Goal: Task Accomplishment & Management: Use online tool/utility

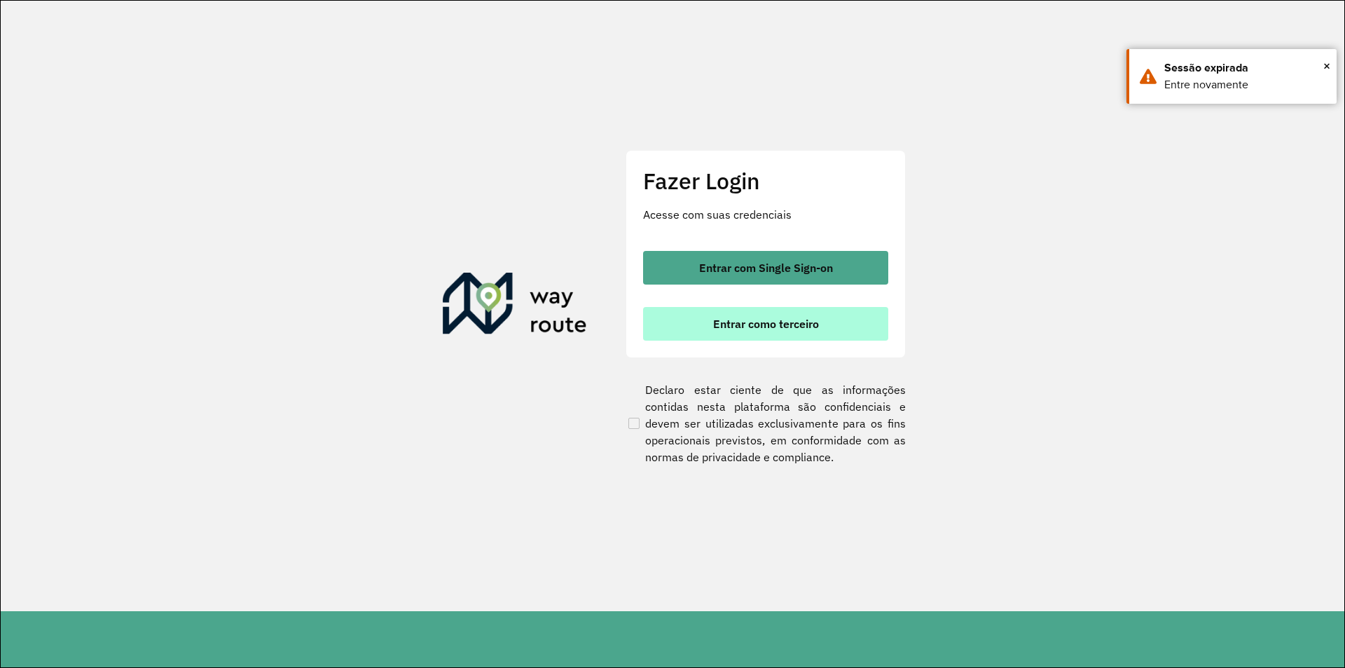
click at [766, 327] on span "Entrar como terceiro" at bounding box center [766, 323] width 106 height 11
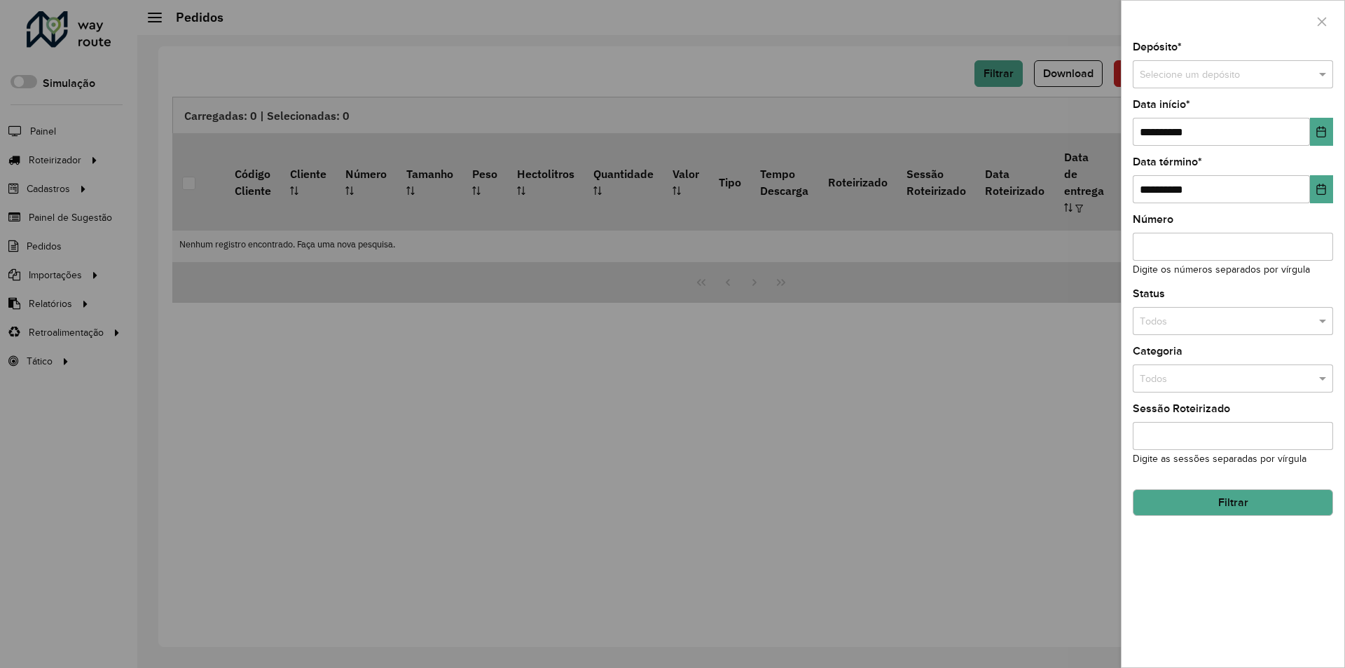
click at [600, 172] on div at bounding box center [672, 334] width 1345 height 668
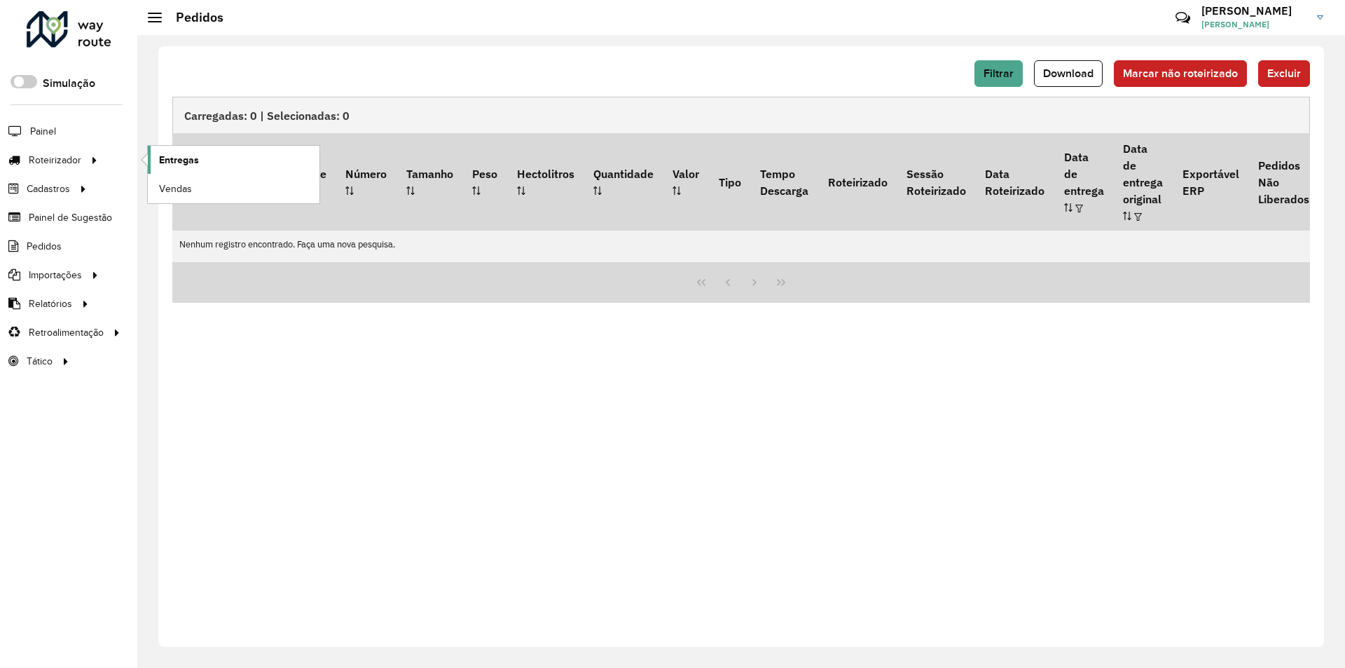
click at [254, 163] on link "Entregas" at bounding box center [234, 160] width 172 height 28
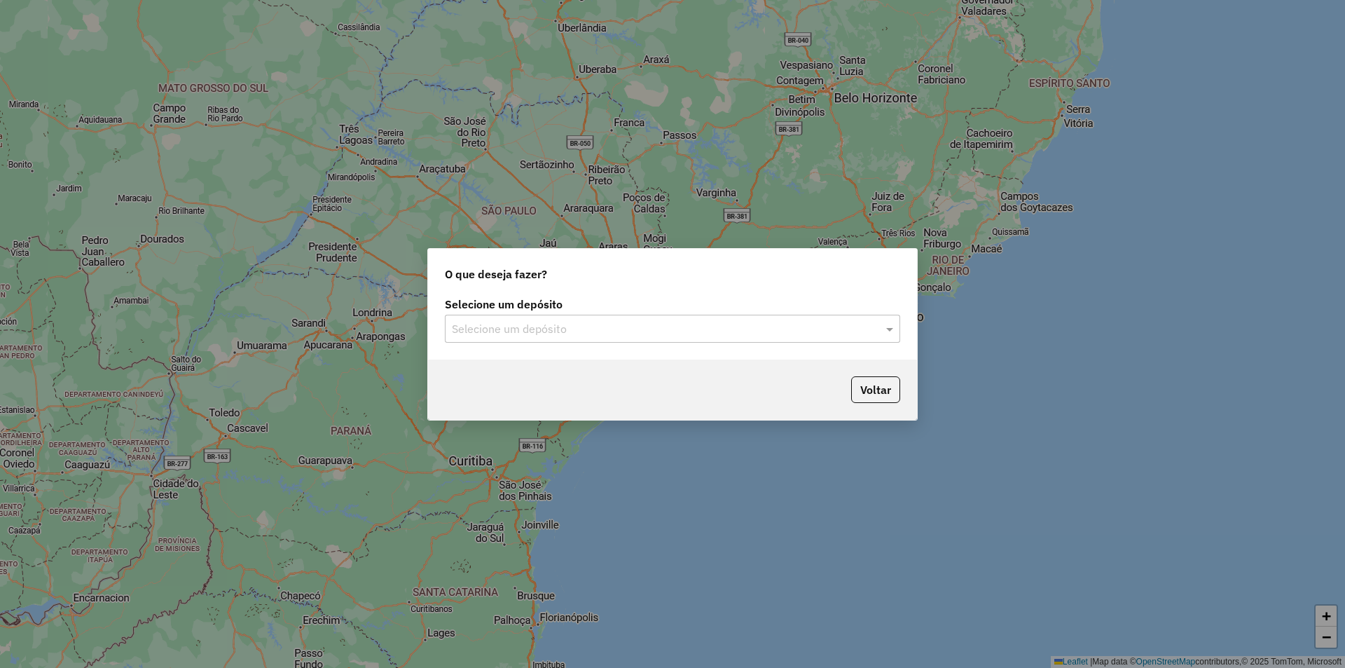
click at [666, 333] on input "text" at bounding box center [658, 329] width 413 height 17
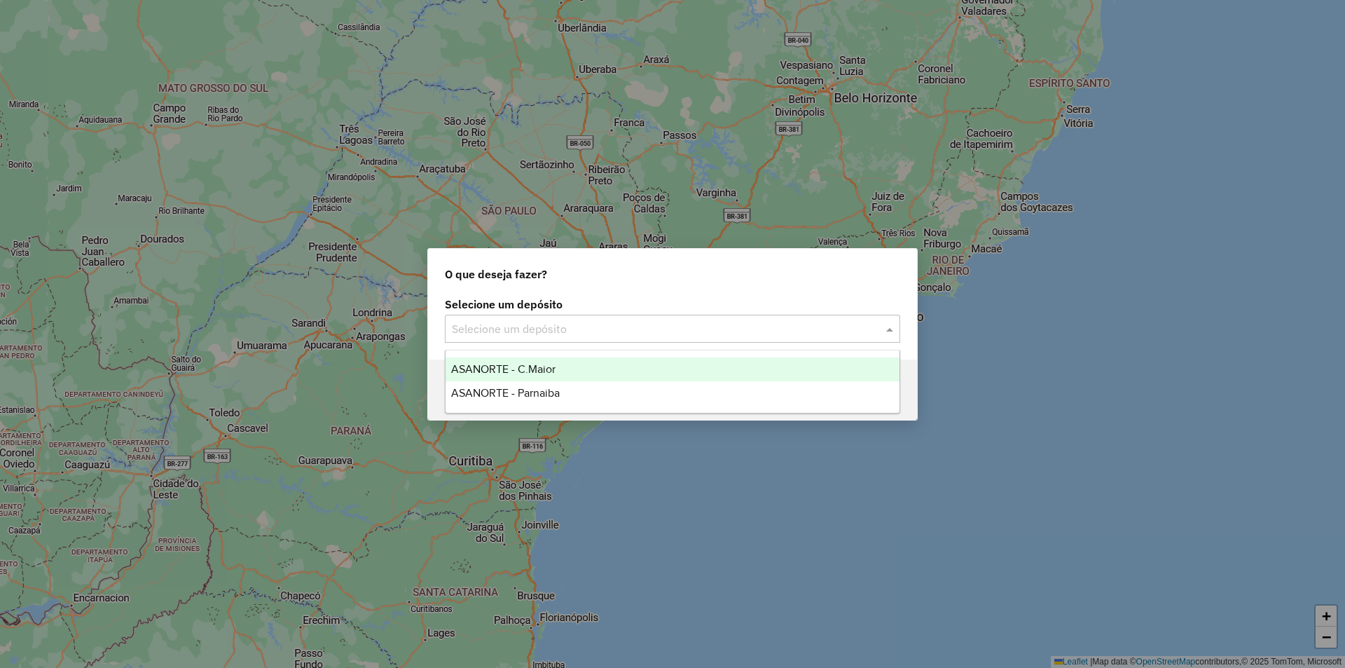
click at [506, 367] on span "ASANORTE - C.Maior" at bounding box center [503, 369] width 104 height 12
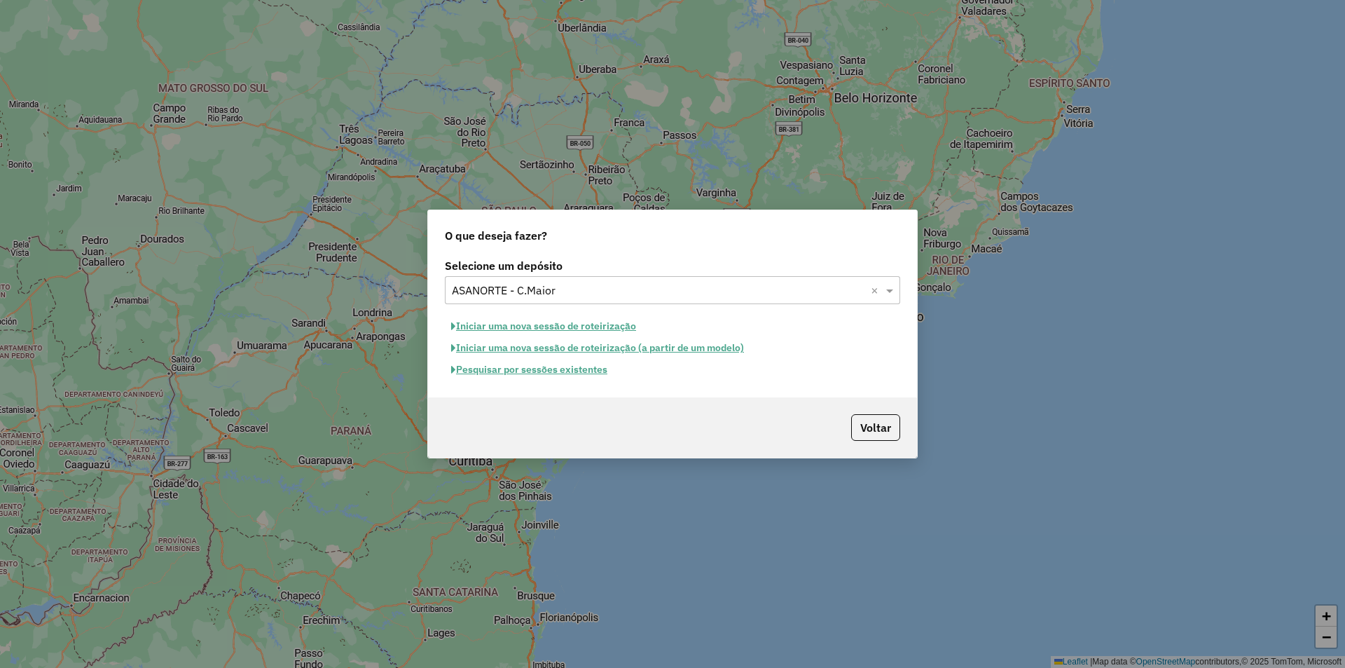
click at [553, 370] on button "Pesquisar por sessões existentes" at bounding box center [529, 370] width 169 height 22
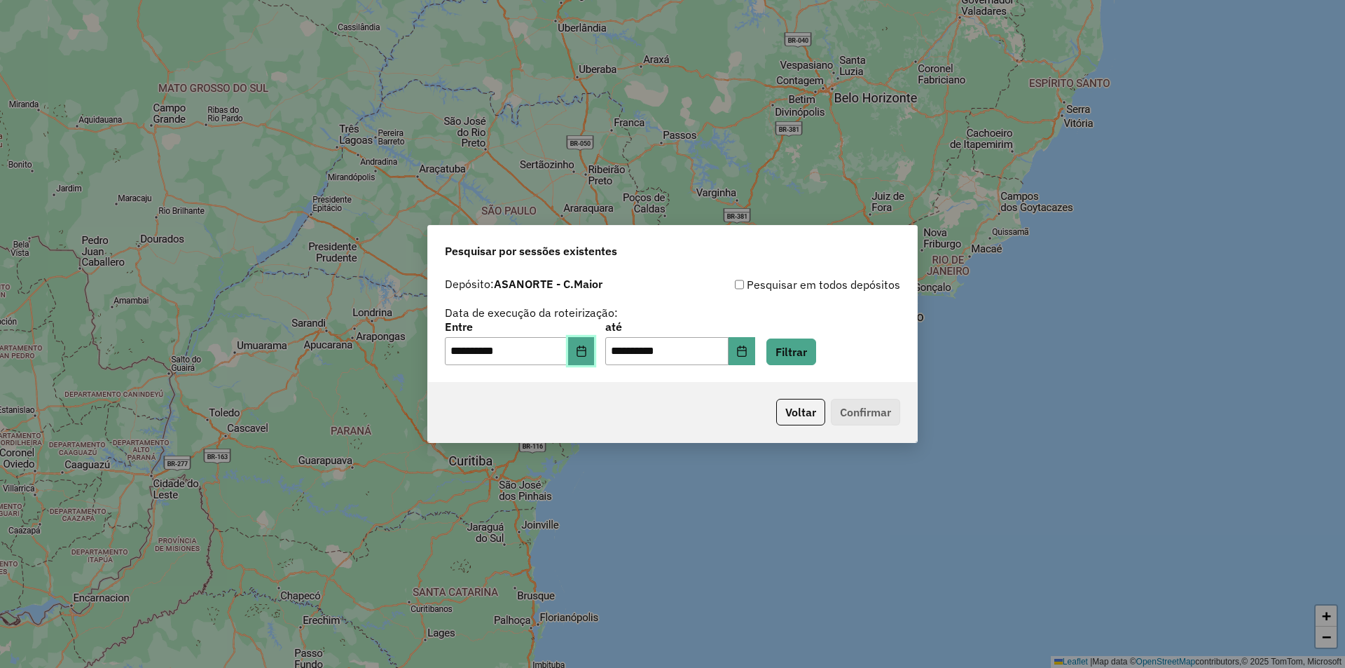
click at [587, 350] on icon "Choose Date" at bounding box center [581, 350] width 11 height 11
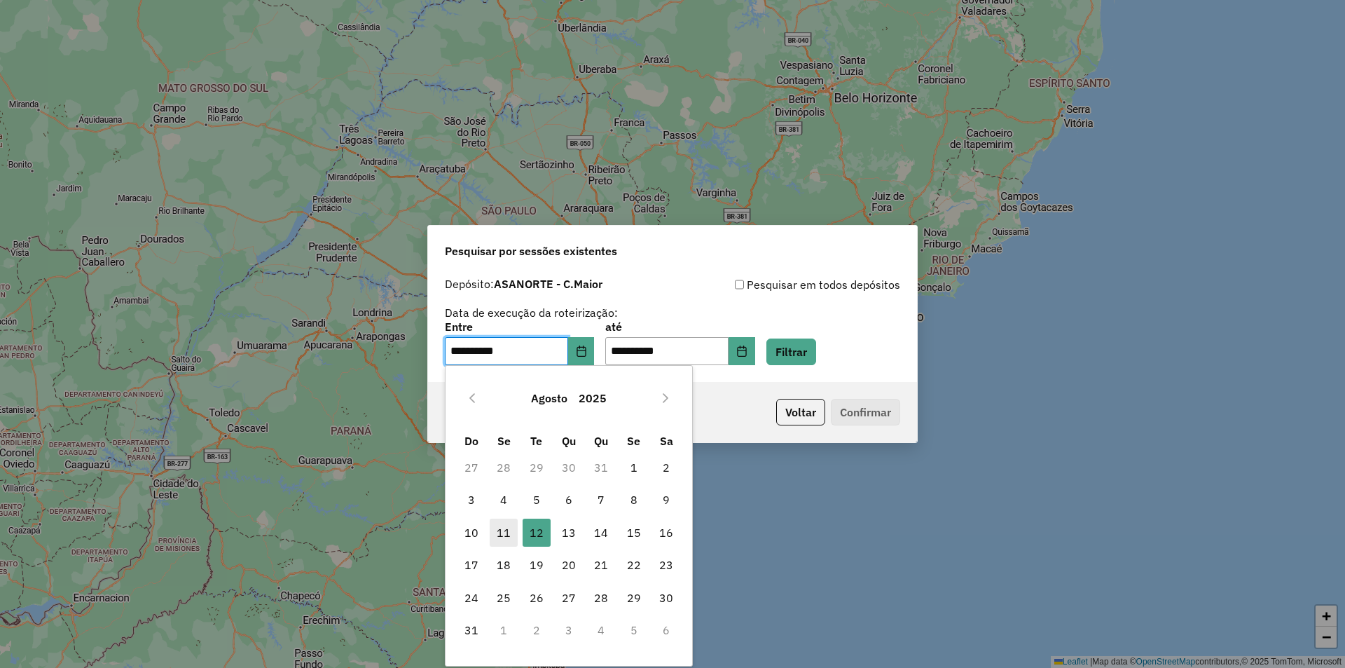
click at [498, 535] on span "11" at bounding box center [504, 532] width 28 height 28
type input "**********"
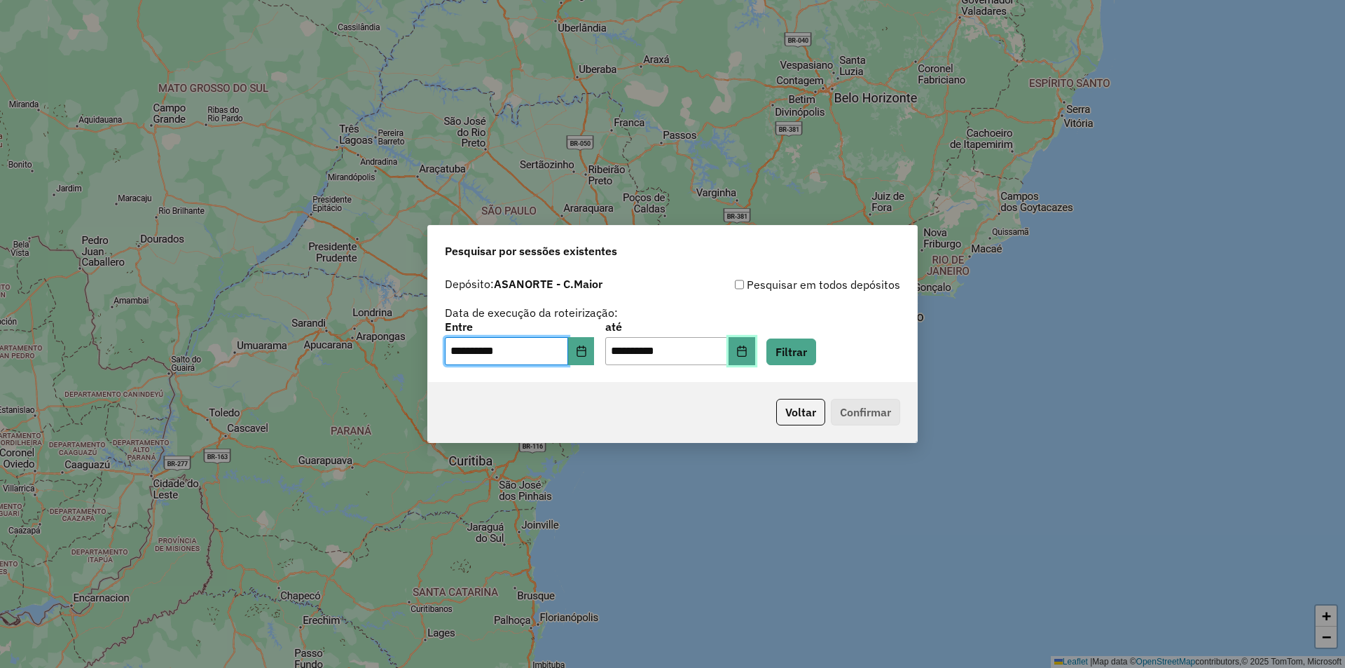
click at [746, 347] on icon "Choose Date" at bounding box center [741, 350] width 9 height 11
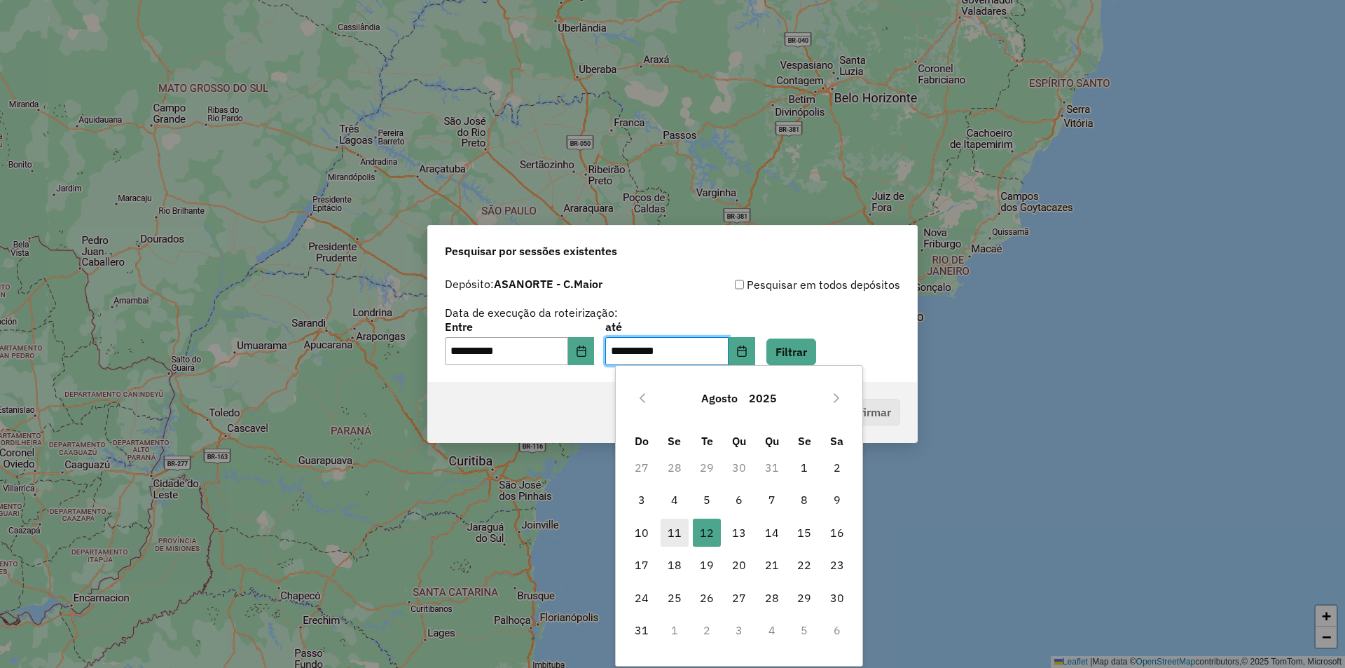
click at [661, 533] on span "11" at bounding box center [675, 532] width 28 height 28
type input "**********"
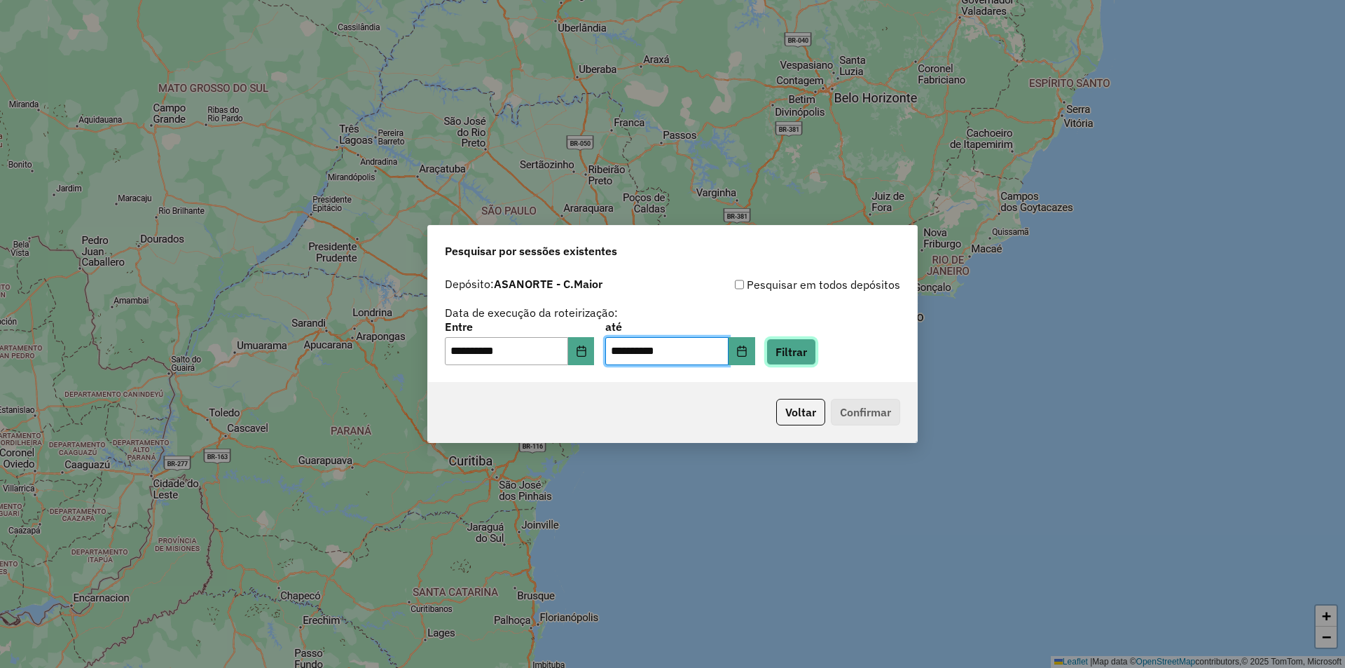
click at [816, 339] on button "Filtrar" at bounding box center [791, 351] width 50 height 27
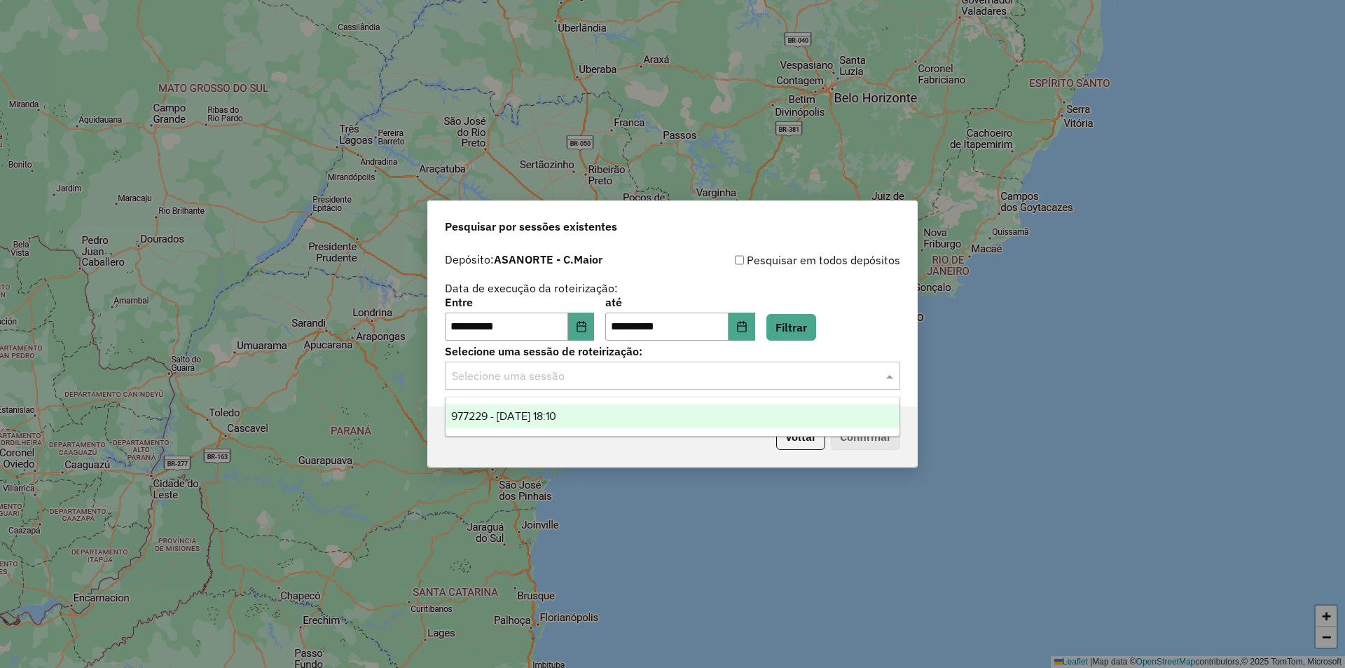
click at [628, 380] on input "text" at bounding box center [658, 376] width 413 height 17
click at [589, 422] on div "977229 - 11/08/2025 18:10" at bounding box center [673, 416] width 454 height 24
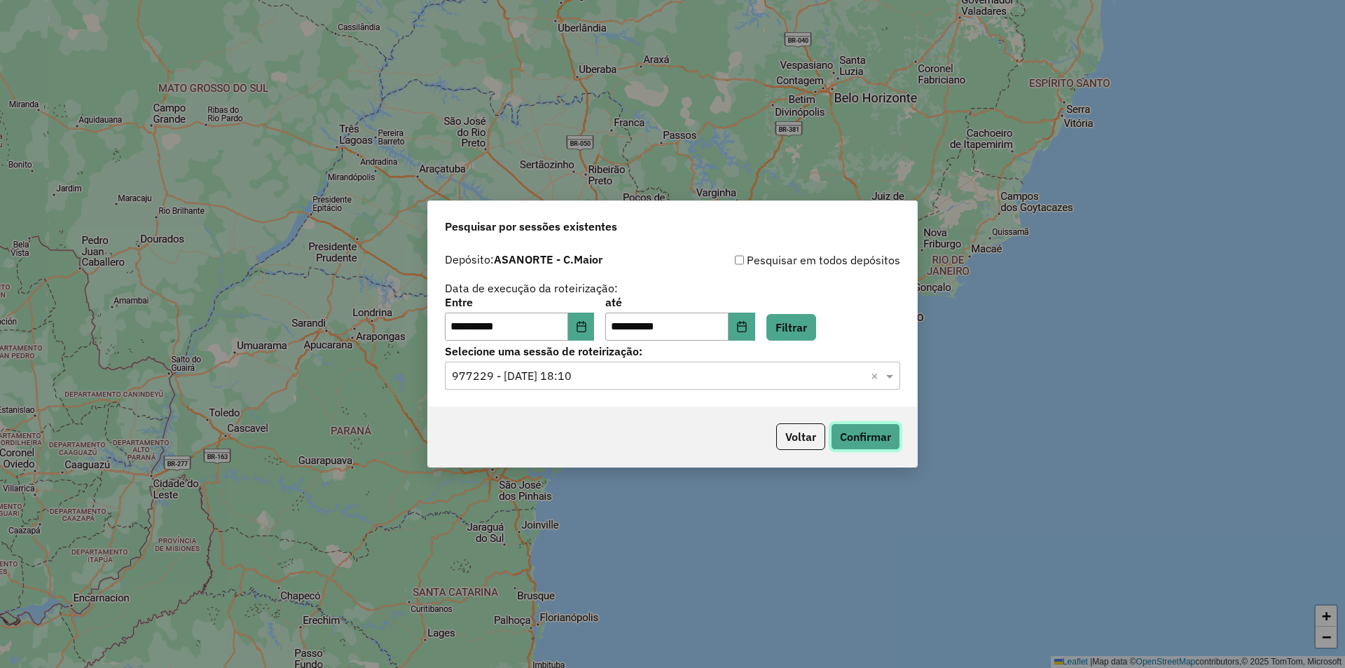
click at [853, 439] on button "Confirmar" at bounding box center [865, 436] width 69 height 27
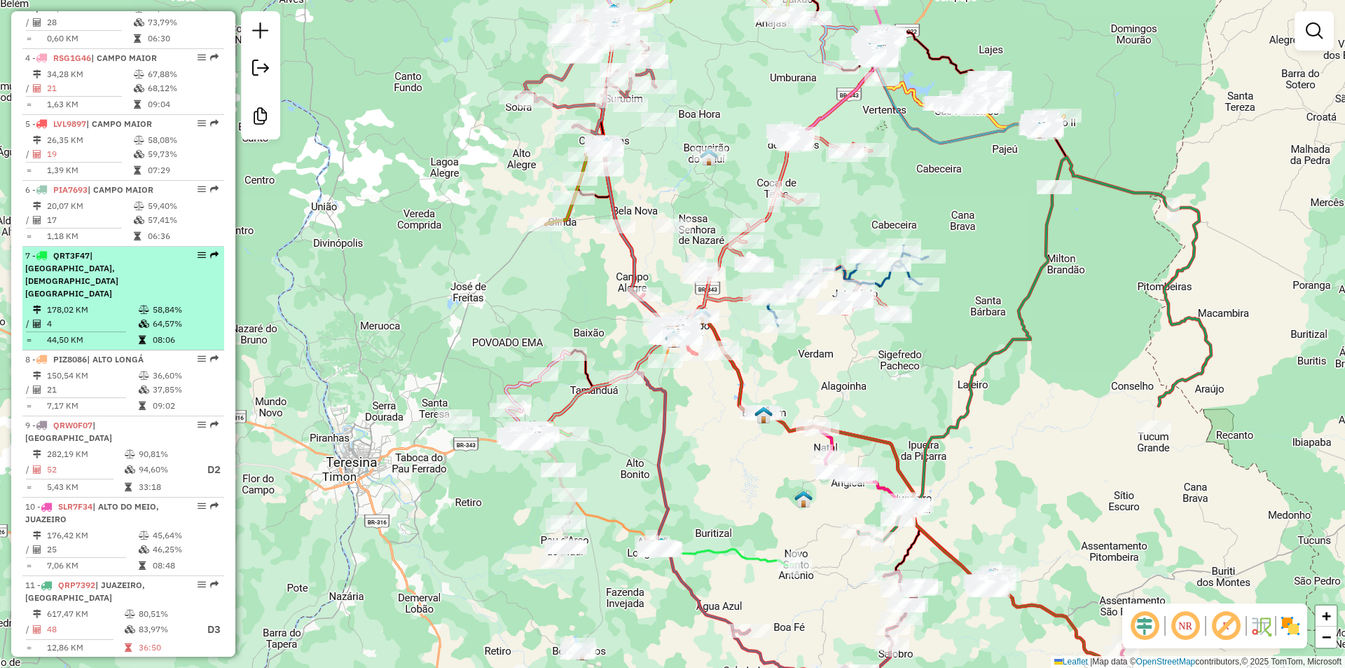
scroll to position [771, 0]
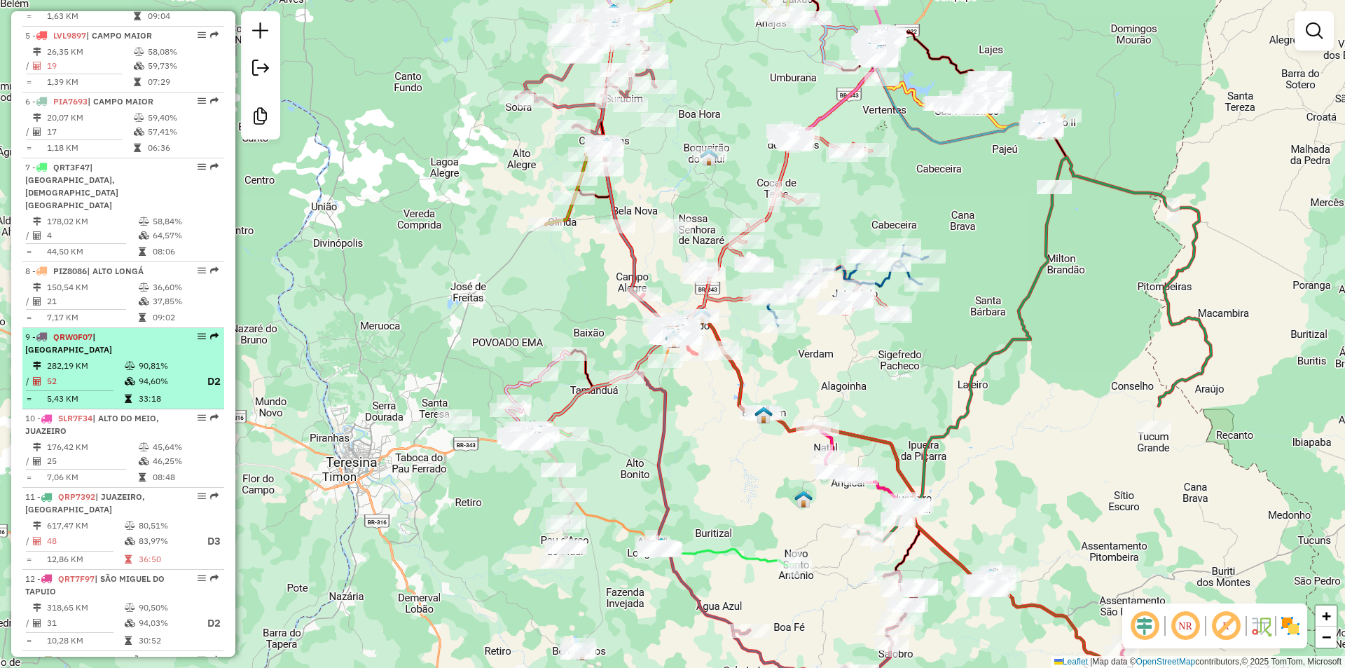
click at [108, 373] on td "52" at bounding box center [85, 382] width 78 height 18
select select "**********"
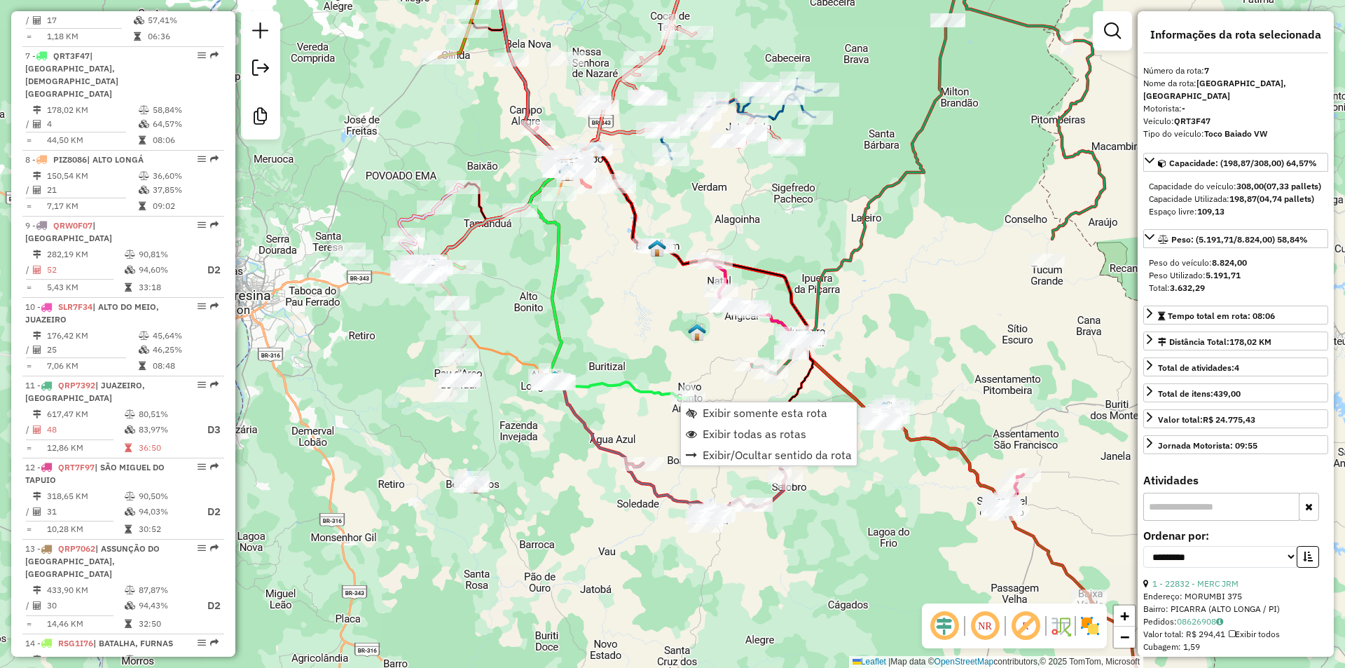
scroll to position [930, 0]
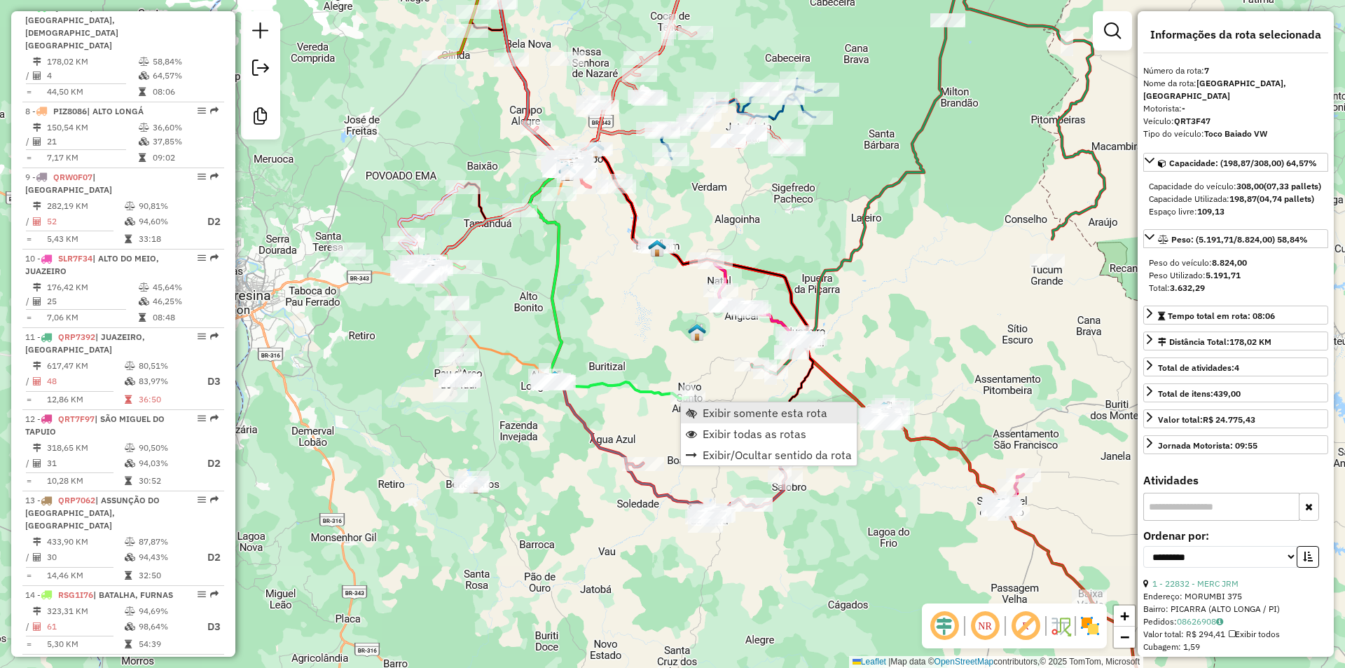
click at [746, 416] on span "Exibir somente esta rota" at bounding box center [765, 412] width 125 height 11
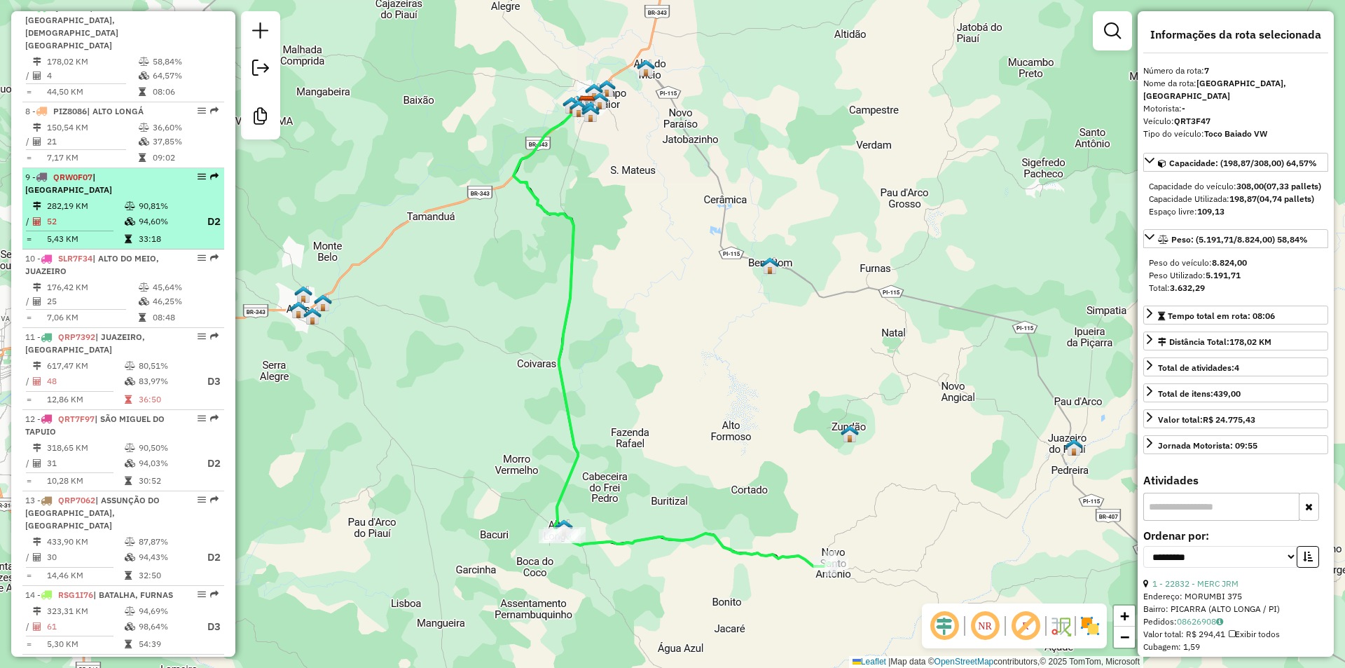
click at [138, 199] on td "90,81%" at bounding box center [166, 206] width 56 height 14
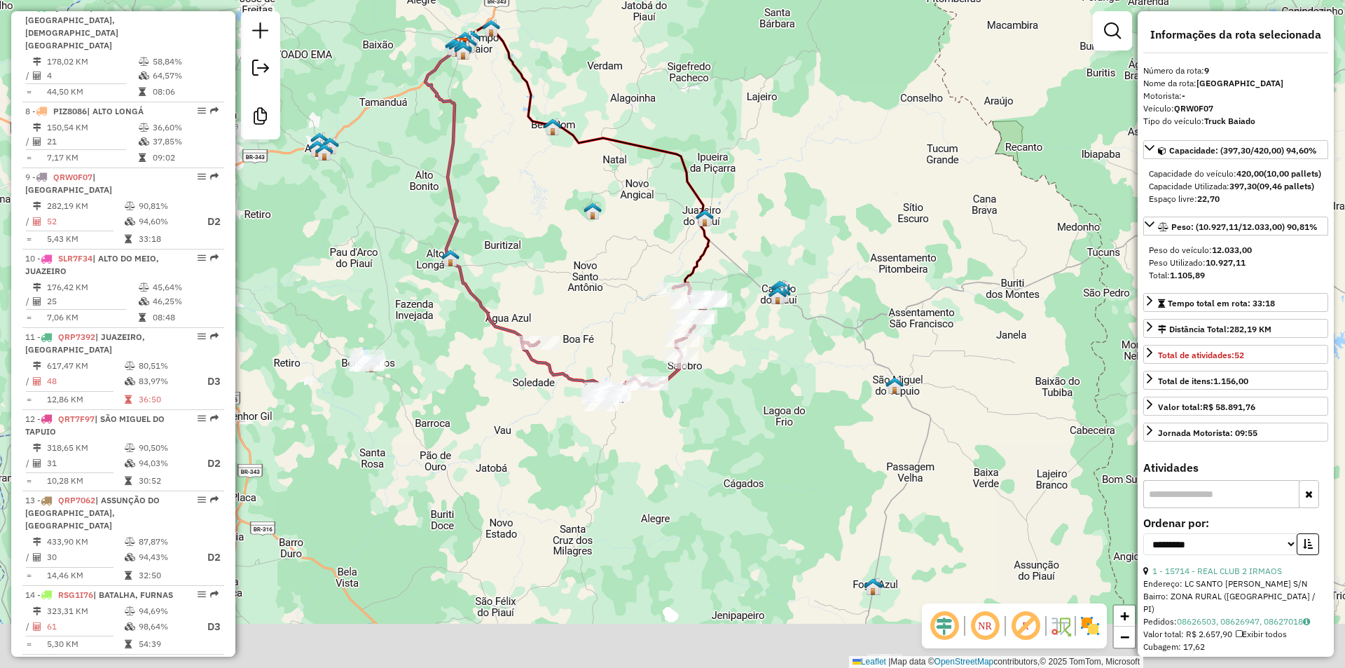
drag, startPoint x: 696, startPoint y: 347, endPoint x: 581, endPoint y: 242, distance: 155.2
click at [591, 227] on div "Janela de atendimento Grade de atendimento Capacidade Transportadoras Veículos …" at bounding box center [672, 334] width 1345 height 668
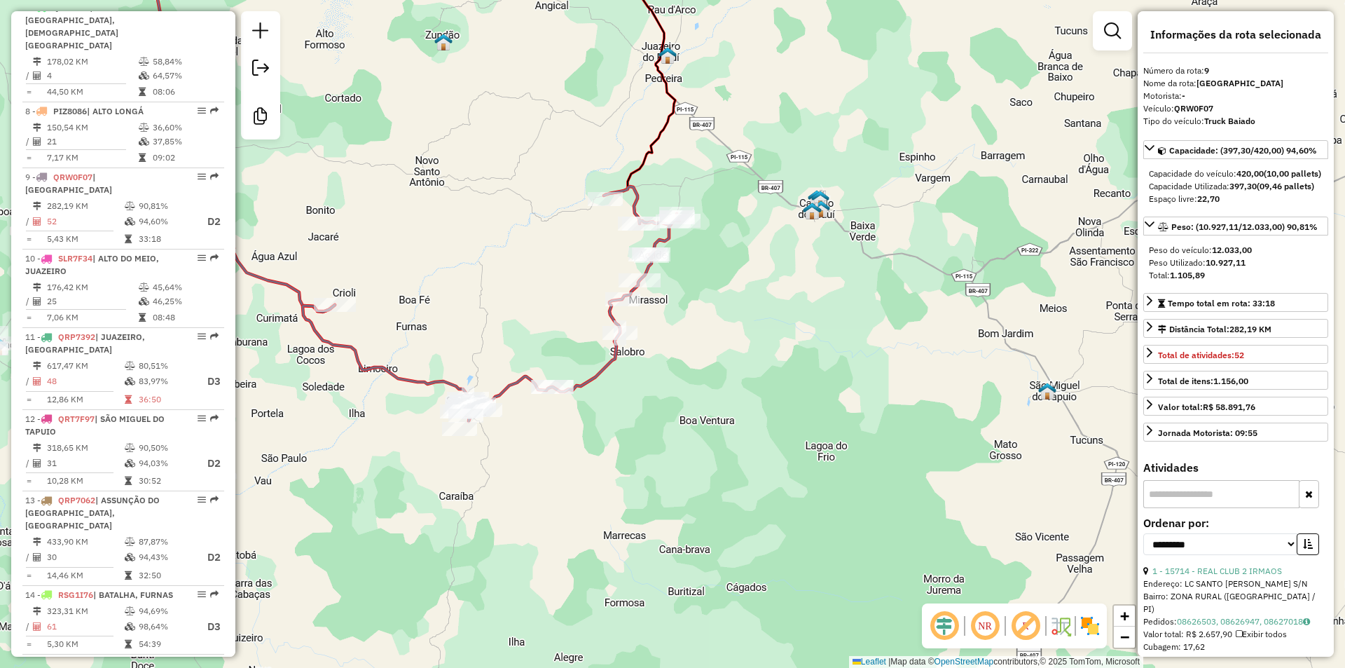
drag, startPoint x: 509, startPoint y: 336, endPoint x: 497, endPoint y: 254, distance: 82.1
click at [497, 254] on div "Janela de atendimento Grade de atendimento Capacidade Transportadoras Veículos …" at bounding box center [672, 334] width 1345 height 668
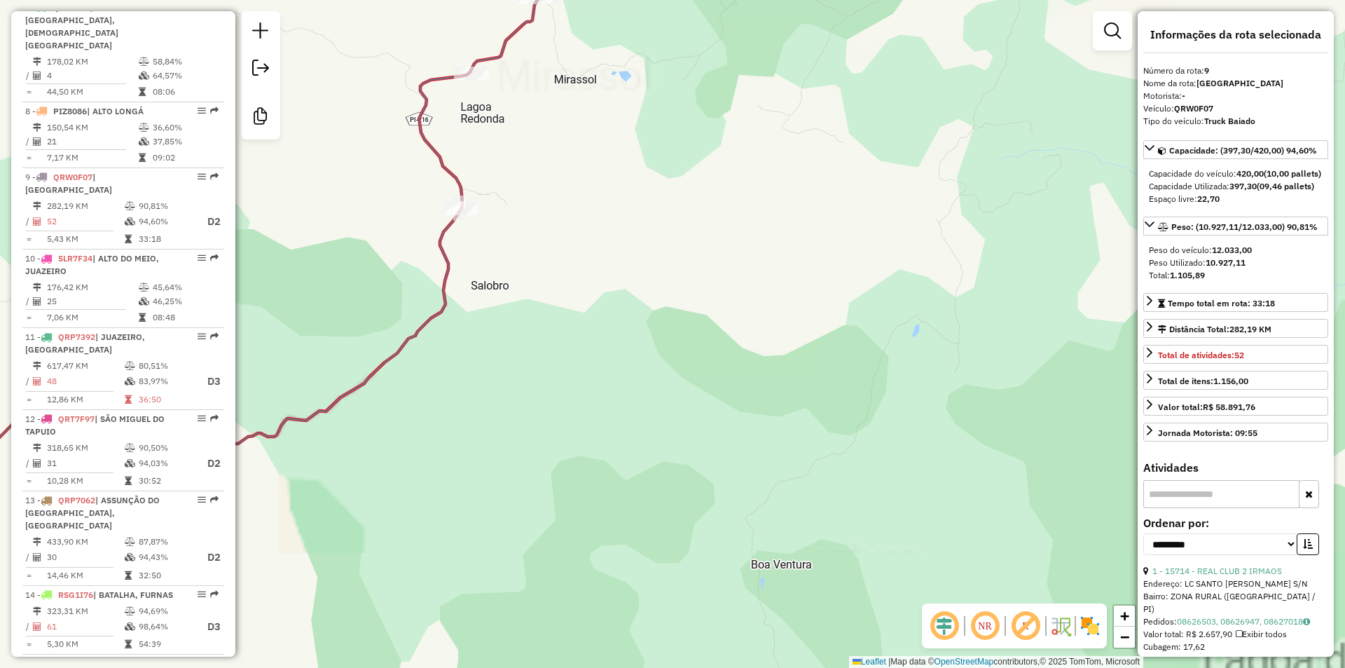
drag, startPoint x: 386, startPoint y: 334, endPoint x: 837, endPoint y: 319, distance: 451.4
click at [837, 319] on div "Janela de atendimento Grade de atendimento Capacidade Transportadoras Veículos …" at bounding box center [672, 334] width 1345 height 668
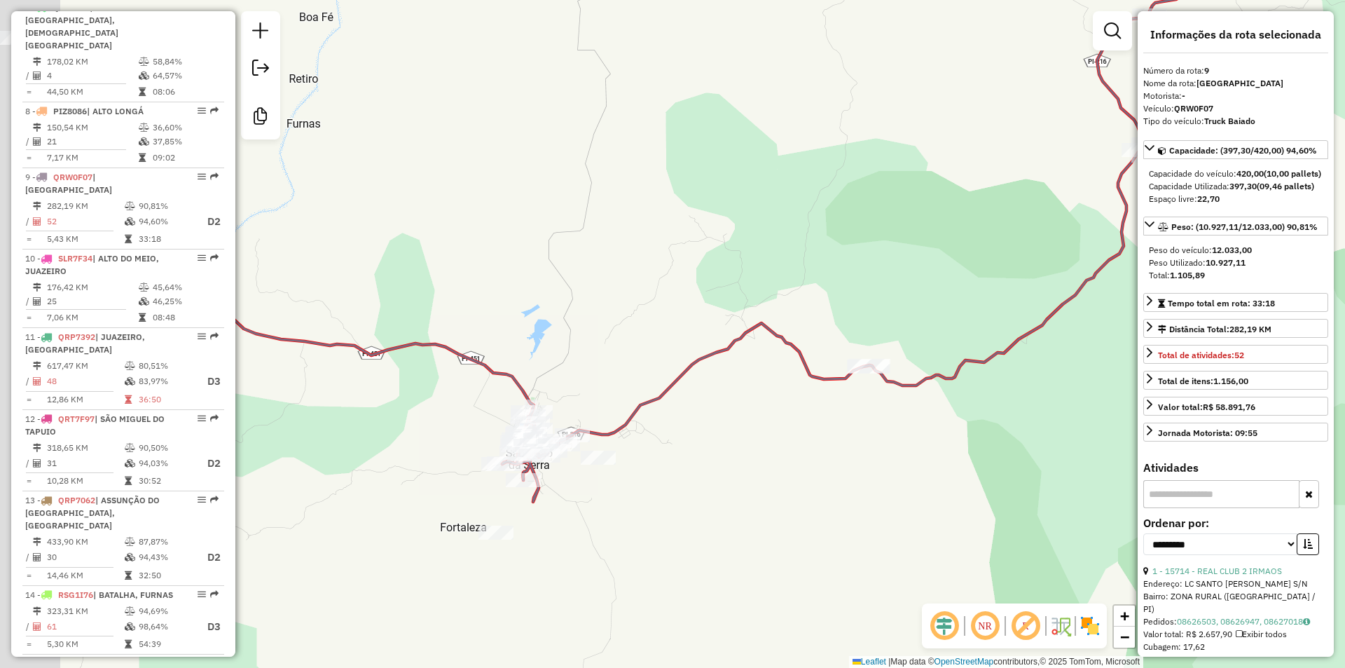
drag, startPoint x: 445, startPoint y: 450, endPoint x: 673, endPoint y: 421, distance: 229.6
click at [708, 407] on div "Janela de atendimento Grade de atendimento Capacidade Transportadoras Veículos …" at bounding box center [672, 334] width 1345 height 668
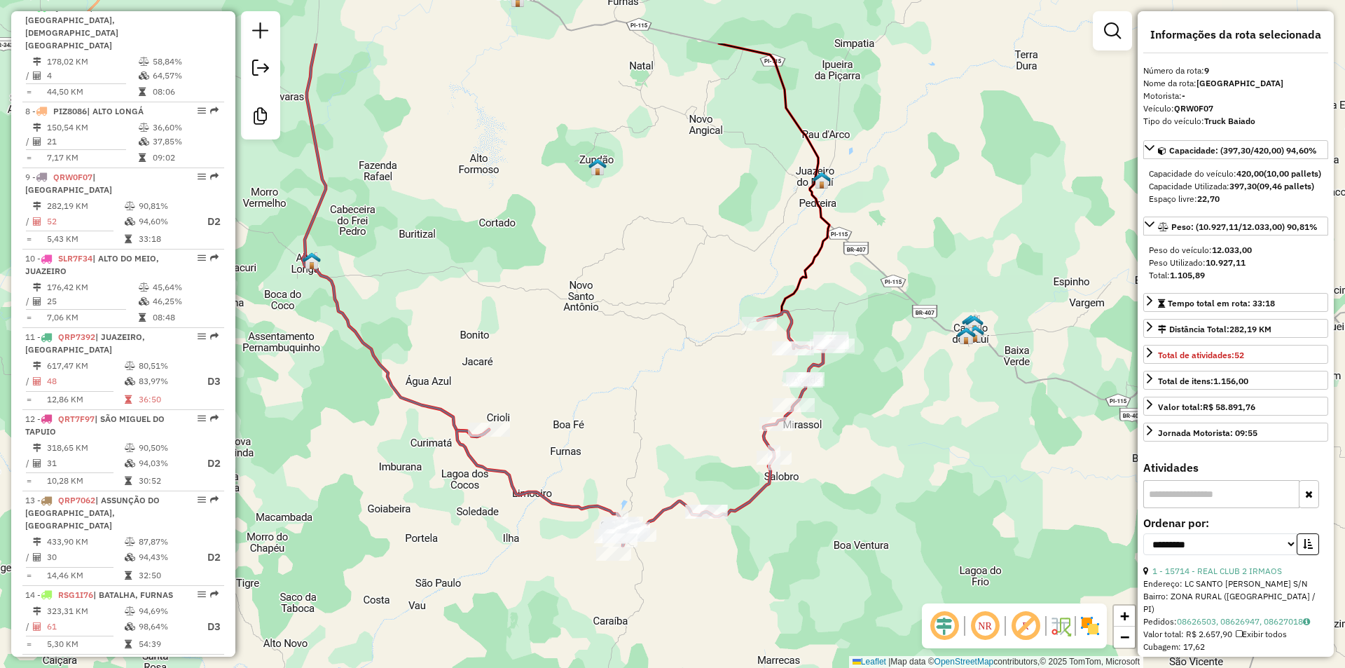
drag, startPoint x: 759, startPoint y: 301, endPoint x: 693, endPoint y: 411, distance: 128.2
click at [693, 411] on div "Janela de atendimento Grade de atendimento Capacidade Transportadoras Veículos …" at bounding box center [672, 334] width 1345 height 668
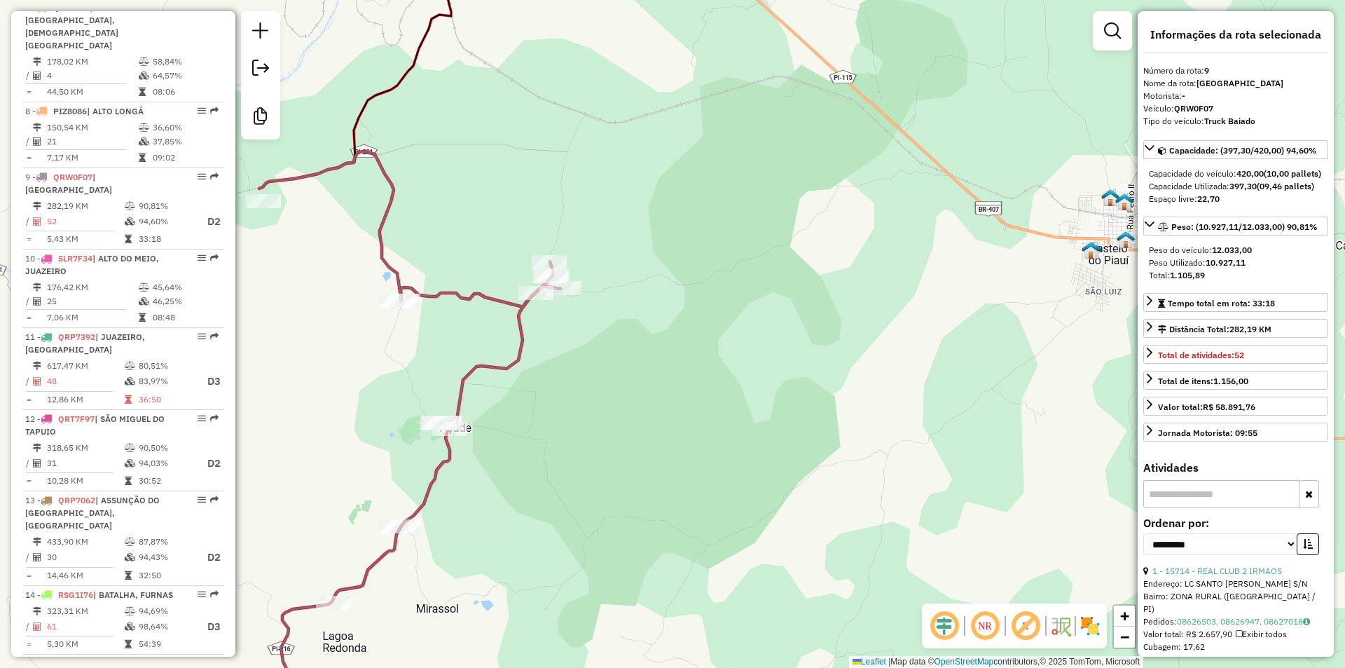
drag, startPoint x: 836, startPoint y: 264, endPoint x: 628, endPoint y: 273, distance: 207.5
click at [628, 273] on div "Janela de atendimento Grade de atendimento Capacidade Transportadoras Veículos …" at bounding box center [672, 334] width 1345 height 668
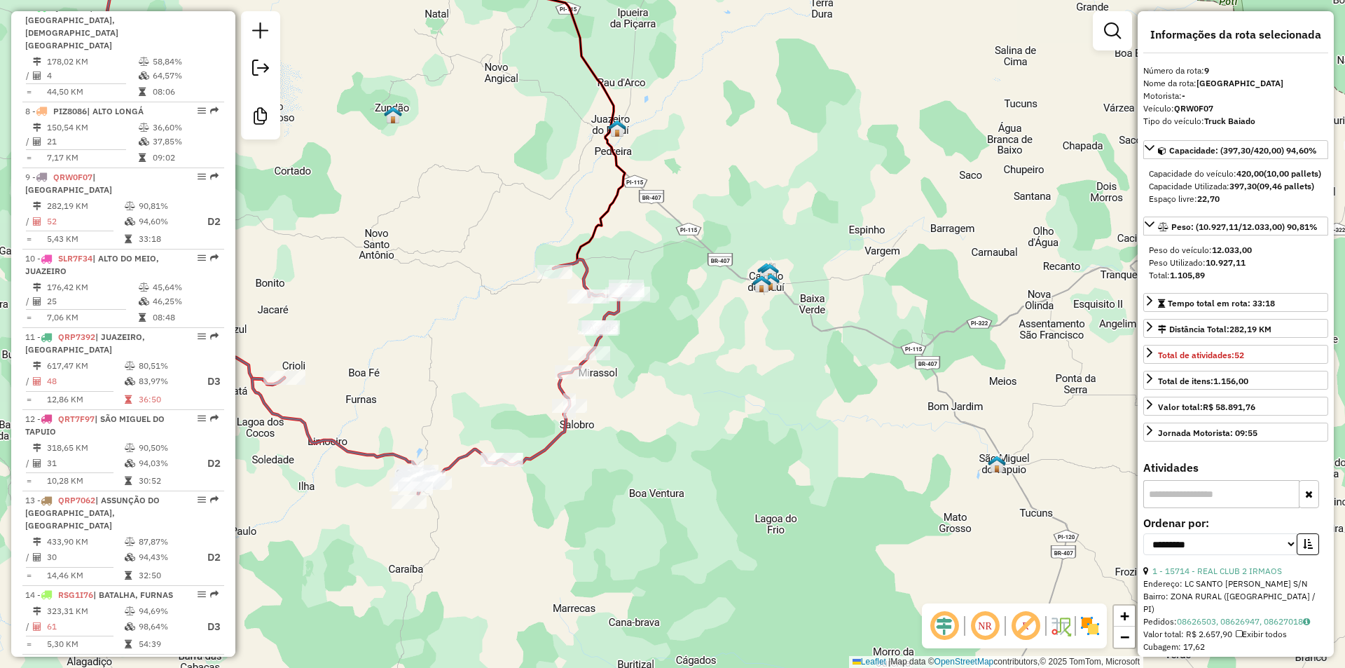
drag, startPoint x: 733, startPoint y: 316, endPoint x: 702, endPoint y: 313, distance: 31.6
click at [702, 313] on div "Janela de atendimento Grade de atendimento Capacidade Transportadoras Veículos …" at bounding box center [672, 334] width 1345 height 668
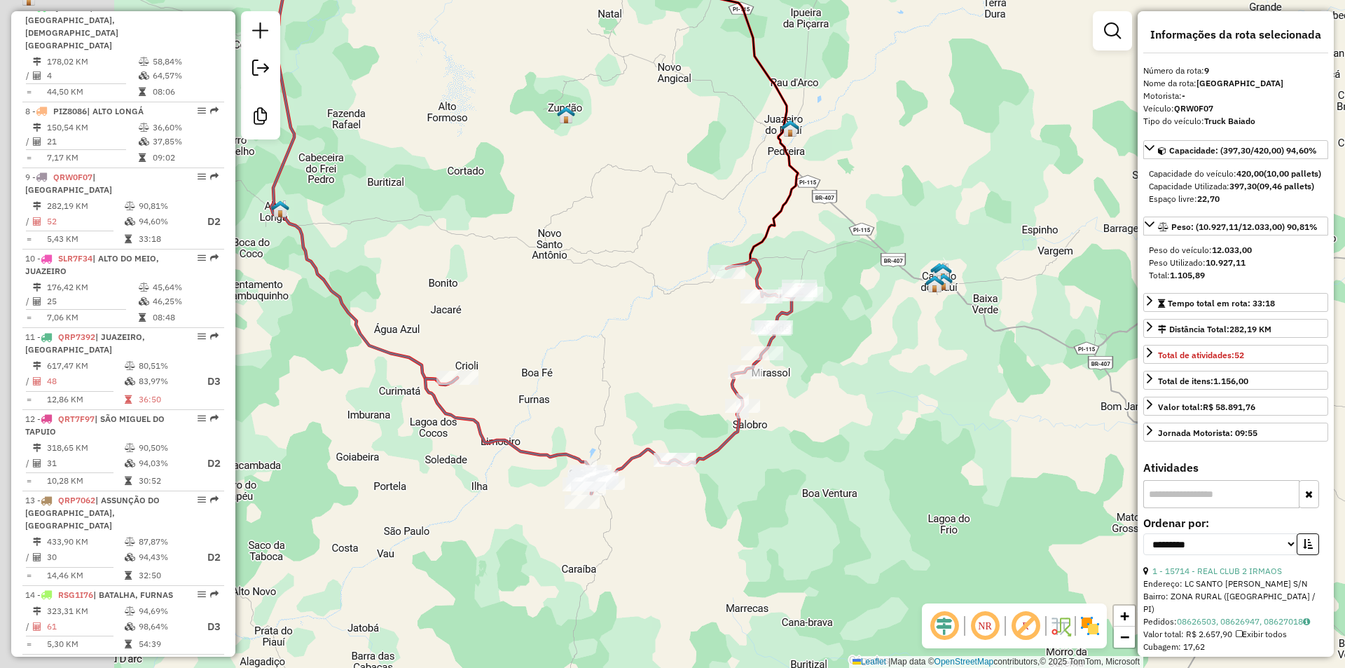
drag, startPoint x: 577, startPoint y: 476, endPoint x: 797, endPoint y: 467, distance: 220.9
click at [797, 467] on div "Janela de atendimento Grade de atendimento Capacidade Transportadoras Veículos …" at bounding box center [672, 334] width 1345 height 668
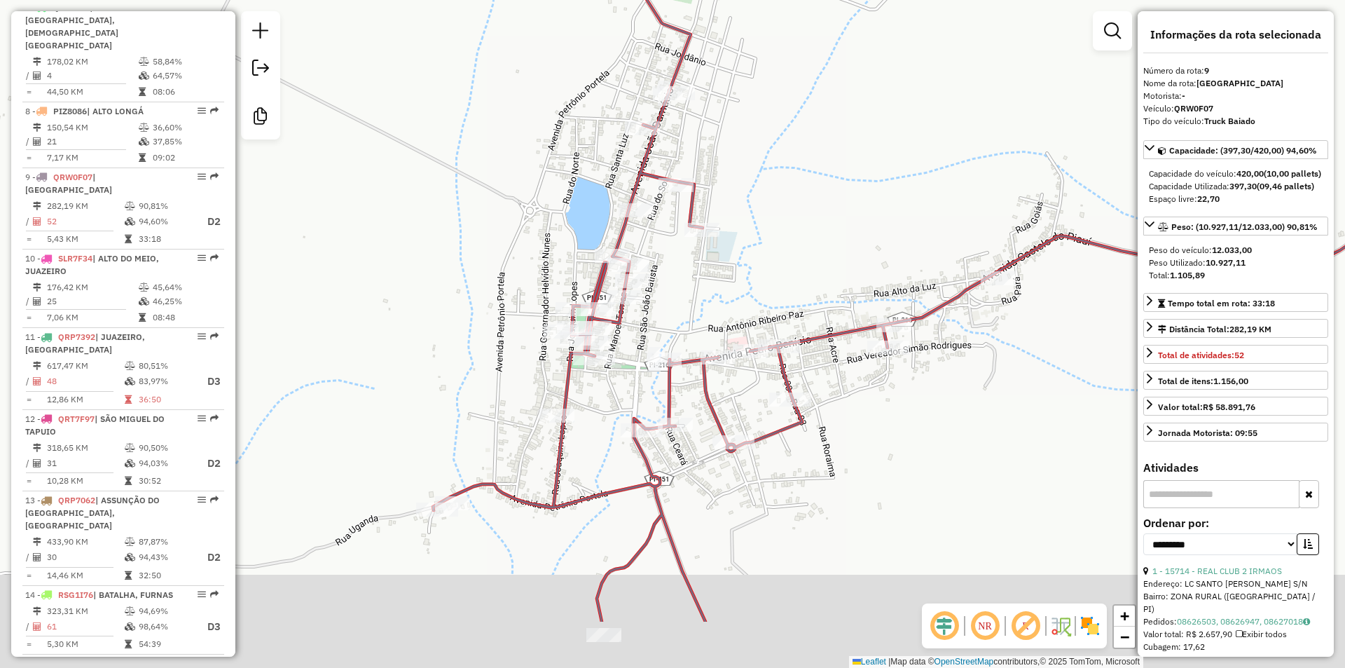
drag, startPoint x: 800, startPoint y: 288, endPoint x: 815, endPoint y: 207, distance: 82.6
click at [813, 212] on div "Janela de atendimento Grade de atendimento Capacidade Transportadoras Veículos …" at bounding box center [672, 334] width 1345 height 668
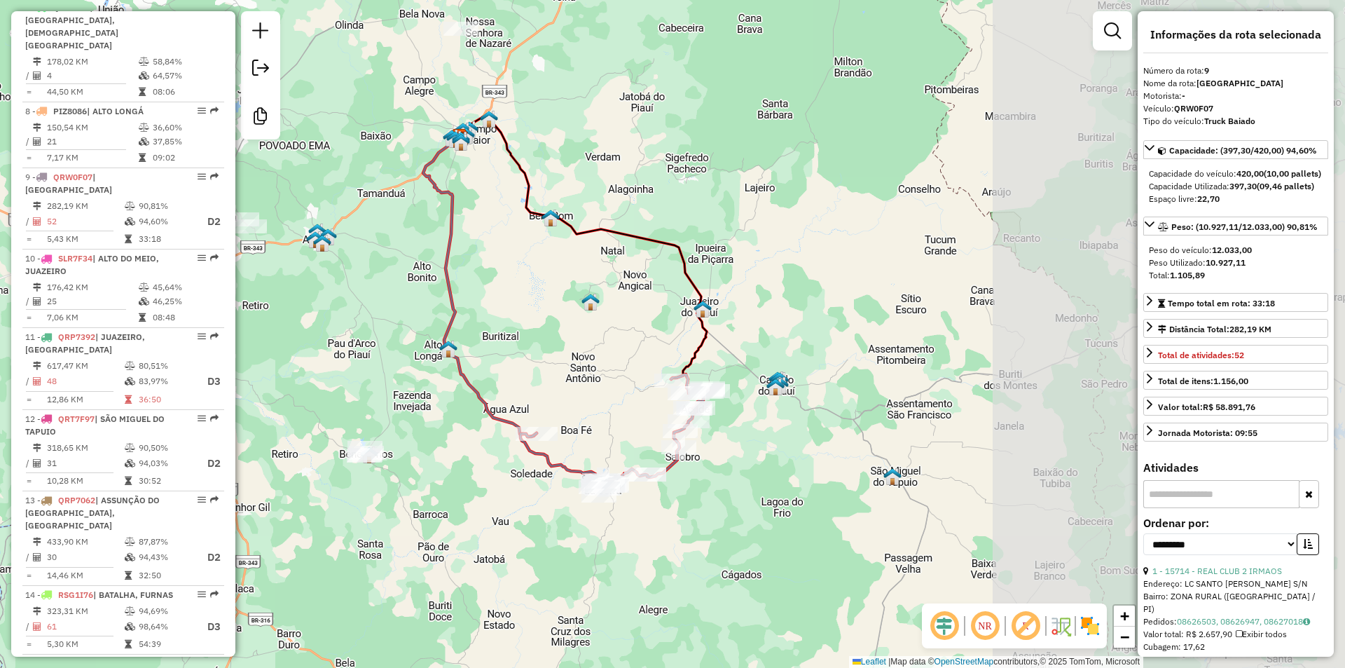
drag, startPoint x: 1057, startPoint y: 406, endPoint x: 687, endPoint y: 509, distance: 384.4
click at [687, 509] on div "Janela de atendimento Grade de atendimento Capacidade Transportadoras Veículos …" at bounding box center [672, 334] width 1345 height 668
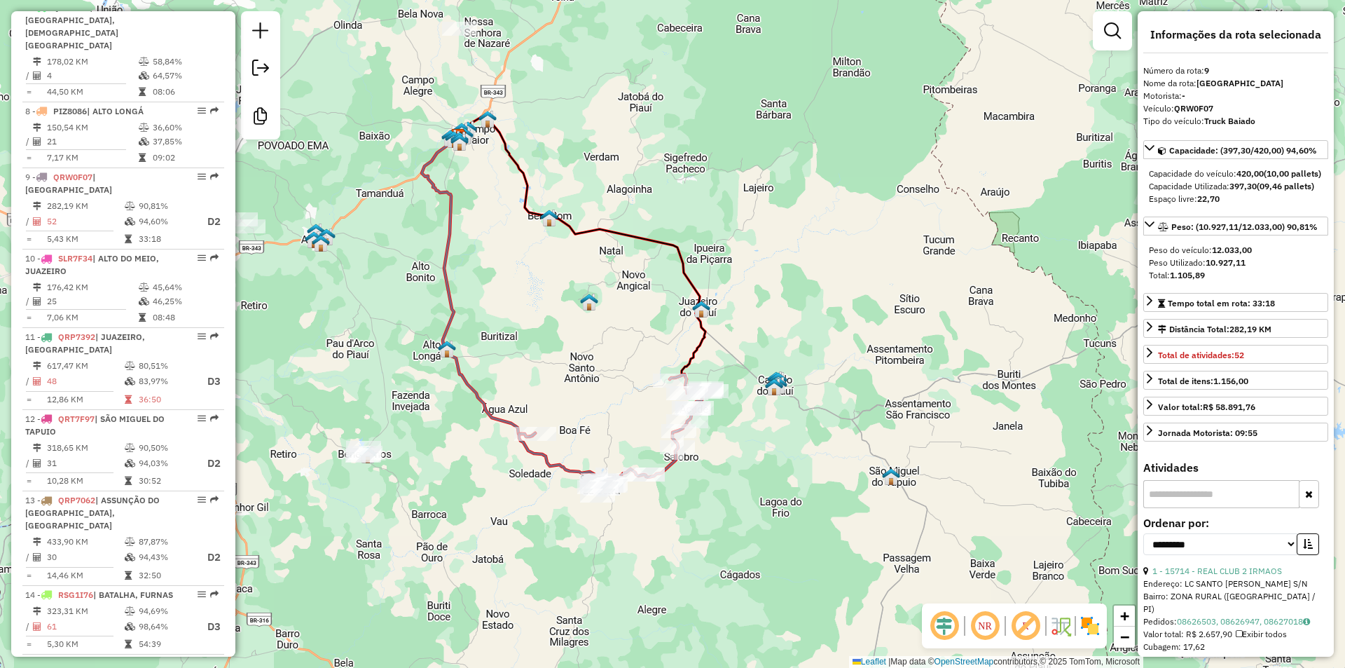
drag, startPoint x: 609, startPoint y: 297, endPoint x: 539, endPoint y: 244, distance: 88.1
click at [539, 244] on div "Janela de atendimento Grade de atendimento Capacidade Transportadoras Veículos …" at bounding box center [672, 334] width 1345 height 668
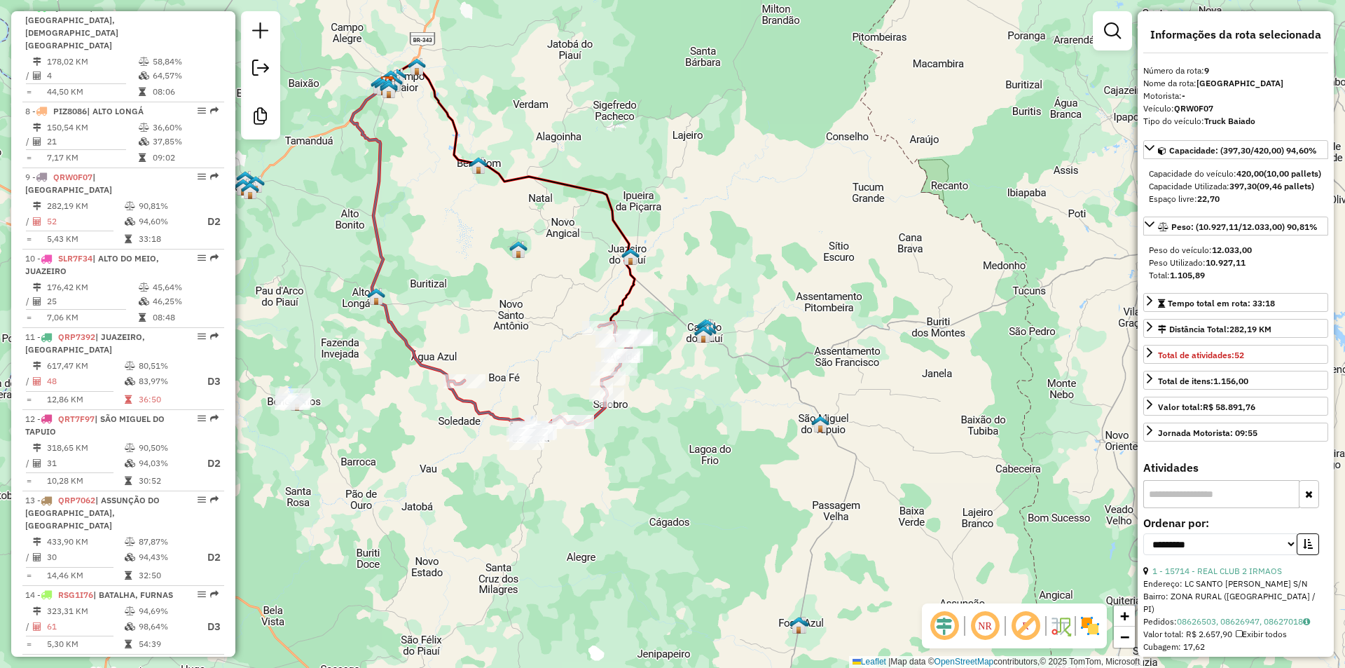
click at [989, 635] on em at bounding box center [985, 626] width 34 height 34
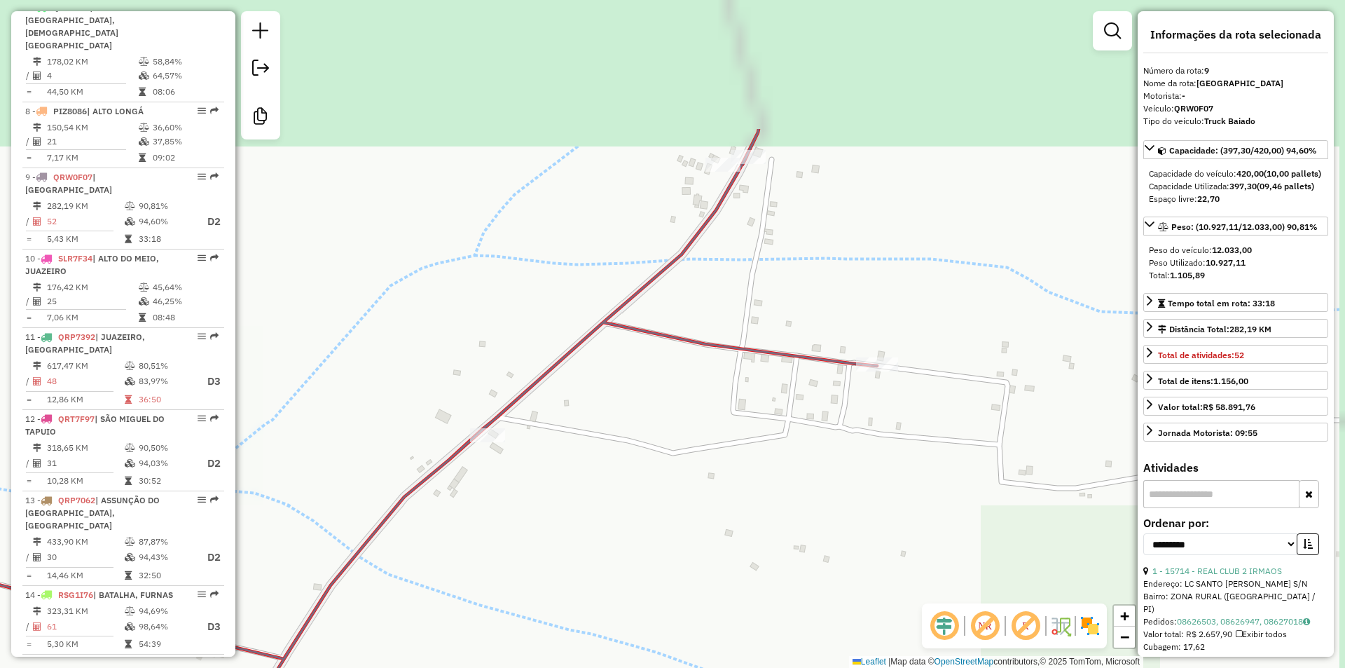
drag, startPoint x: 750, startPoint y: 168, endPoint x: 705, endPoint y: 370, distance: 206.5
click at [707, 370] on div "Janela de atendimento Grade de atendimento Capacidade Transportadoras Veículos …" at bounding box center [672, 334] width 1345 height 668
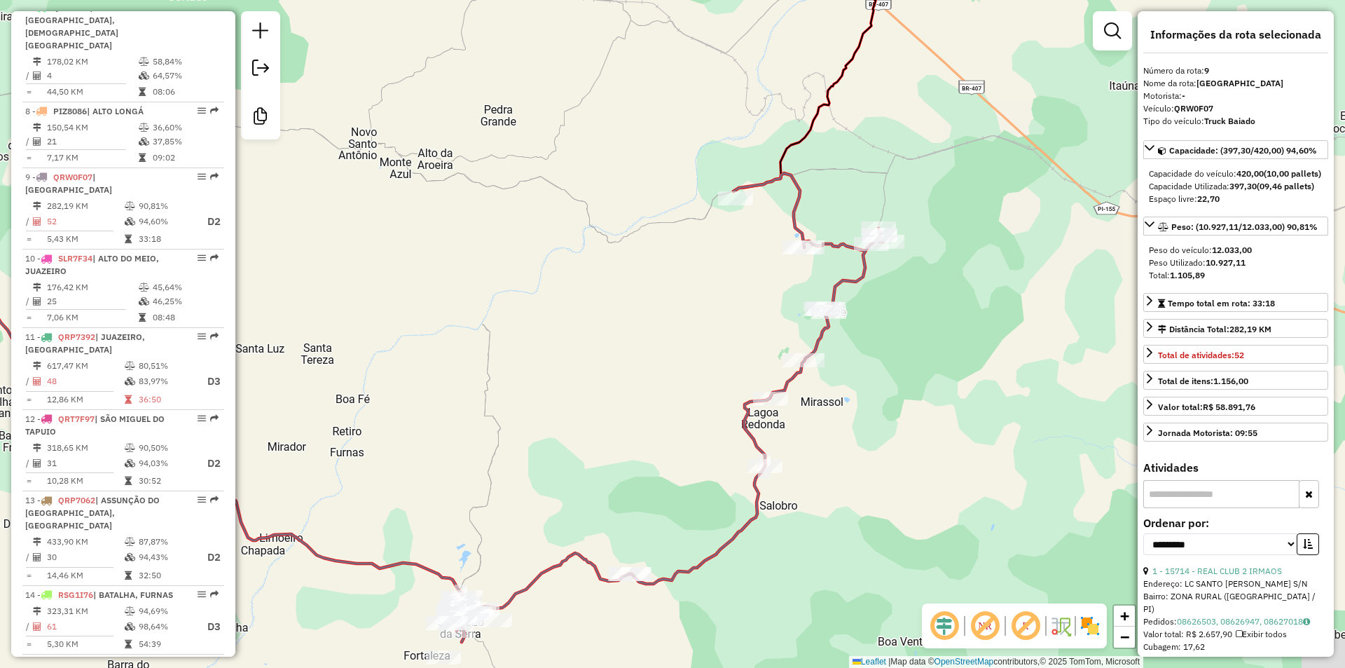
drag, startPoint x: 883, startPoint y: 329, endPoint x: 870, endPoint y: 277, distance: 54.0
click at [870, 277] on icon at bounding box center [506, 407] width 753 height 469
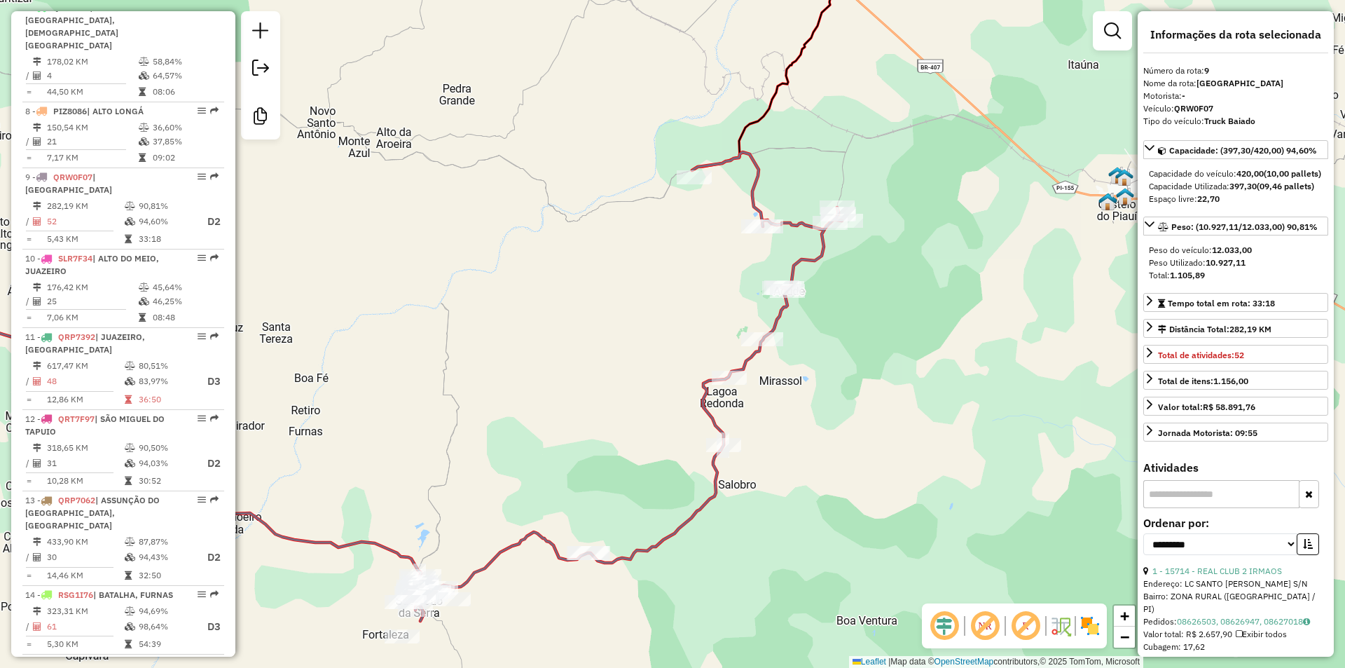
drag, startPoint x: 876, startPoint y: 285, endPoint x: 834, endPoint y: 264, distance: 46.4
click at [834, 264] on div "Janela de atendimento Grade de atendimento Capacidade Transportadoras Veículos …" at bounding box center [672, 334] width 1345 height 668
